Goal: Ask a question

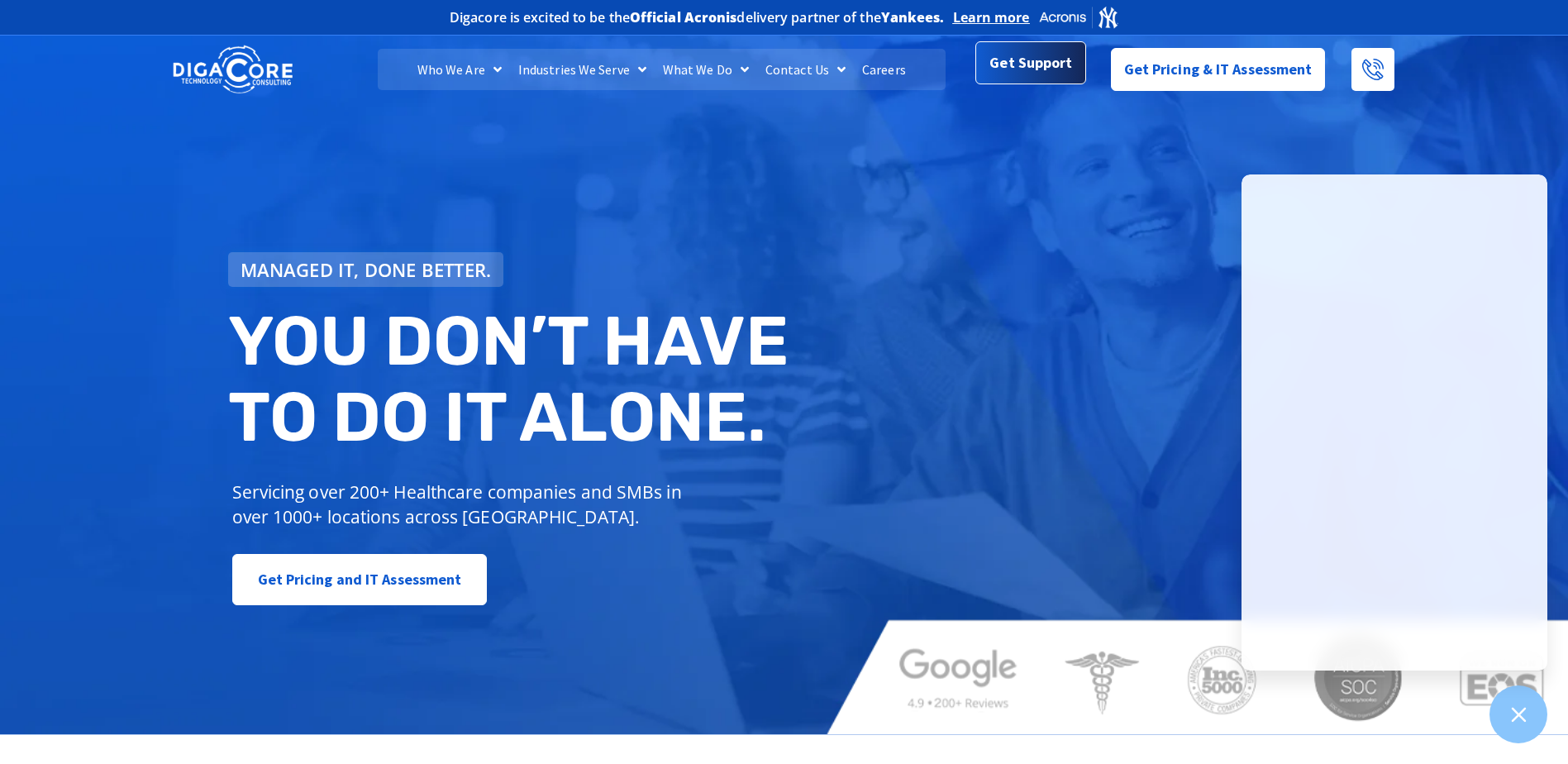
click at [1048, 84] on link "Get Support" at bounding box center [1031, 62] width 110 height 43
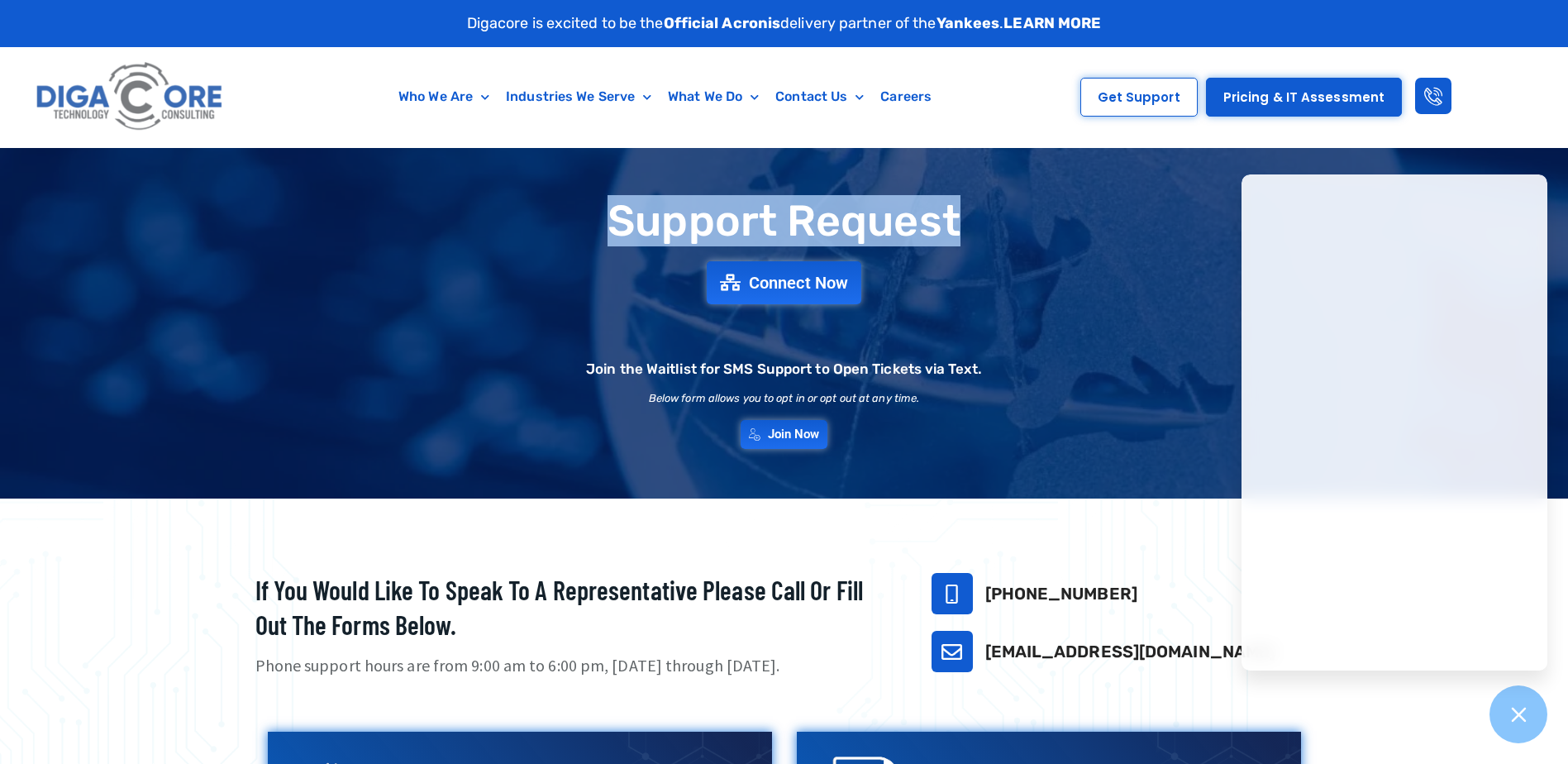
drag, startPoint x: 654, startPoint y: 213, endPoint x: 1023, endPoint y: 223, distance: 369.1
click at [1023, 223] on h1 "Support Request" at bounding box center [784, 221] width 1141 height 47
drag, startPoint x: 1023, startPoint y: 223, endPoint x: 933, endPoint y: 247, distance: 93.1
click at [933, 247] on div "Support Request Connect Now Join the Waitlist for SMS Support to Open Tickets v…" at bounding box center [784, 324] width 1158 height 268
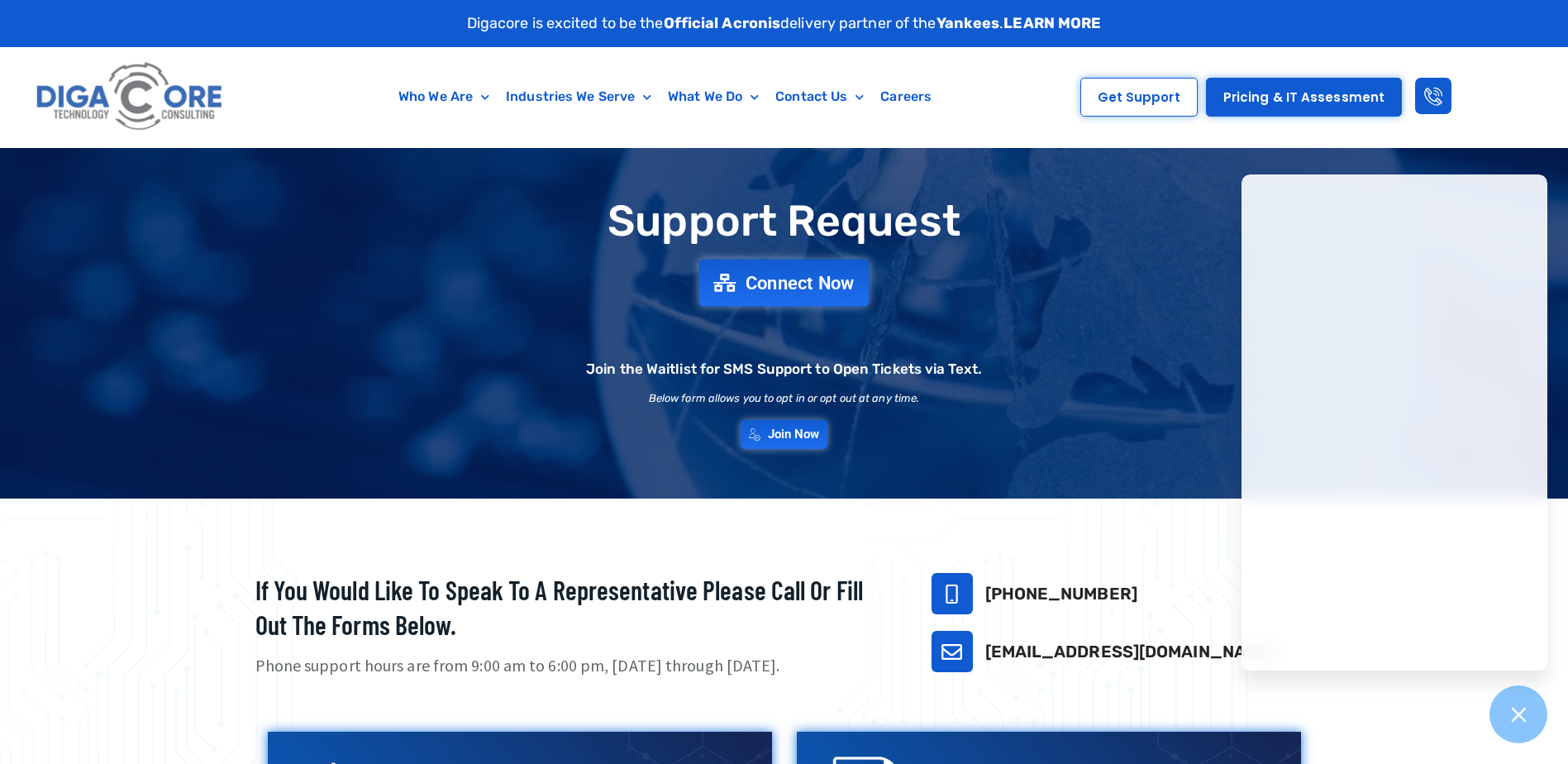
click at [801, 278] on span "Connect Now" at bounding box center [799, 283] width 109 height 18
